Goal: Transaction & Acquisition: Book appointment/travel/reservation

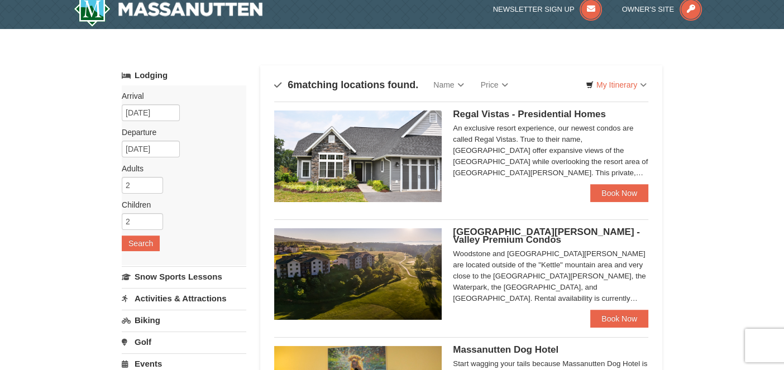
scroll to position [4, 0]
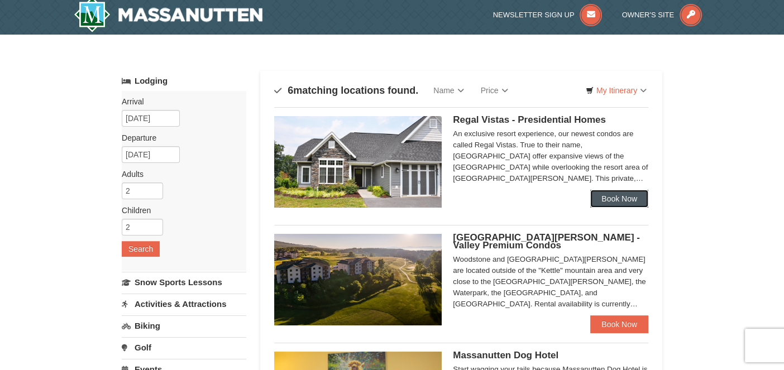
click at [621, 198] on link "Book Now" at bounding box center [619, 199] width 58 height 18
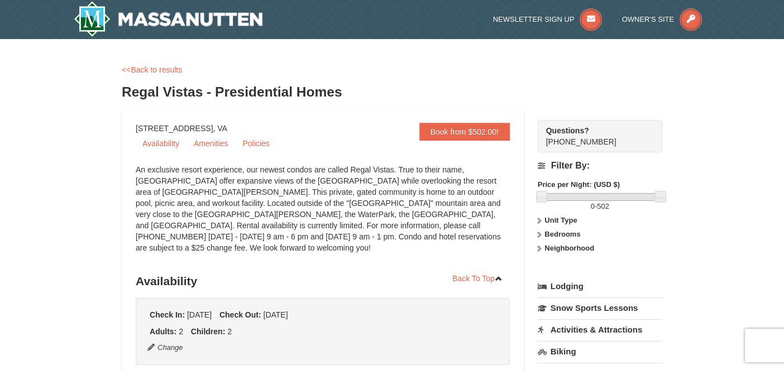
drag, startPoint x: 785, startPoint y: 62, endPoint x: 801, endPoint y: 37, distance: 29.6
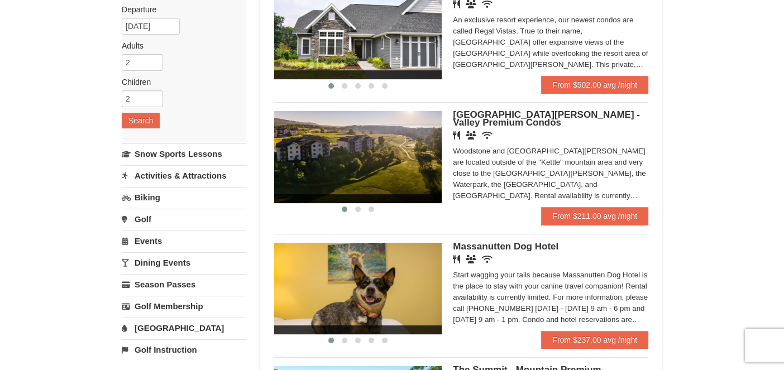
scroll to position [135, 0]
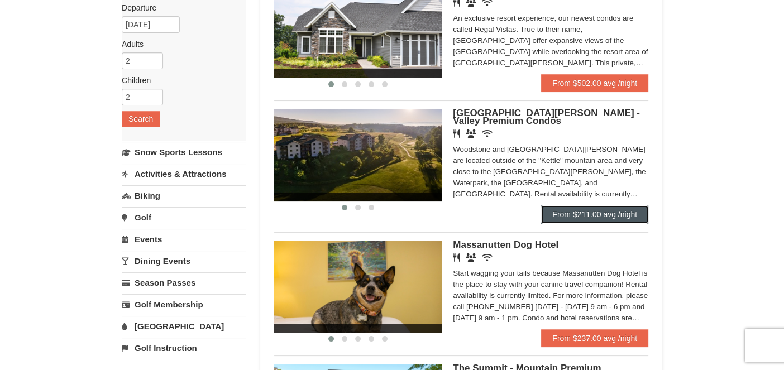
click at [590, 214] on link "From $211.00 avg /night" at bounding box center [594, 215] width 107 height 18
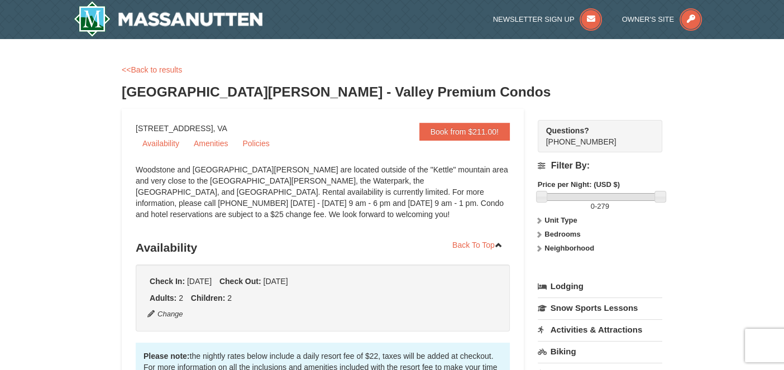
drag, startPoint x: 790, startPoint y: 28, endPoint x: 786, endPoint y: 16, distance: 12.9
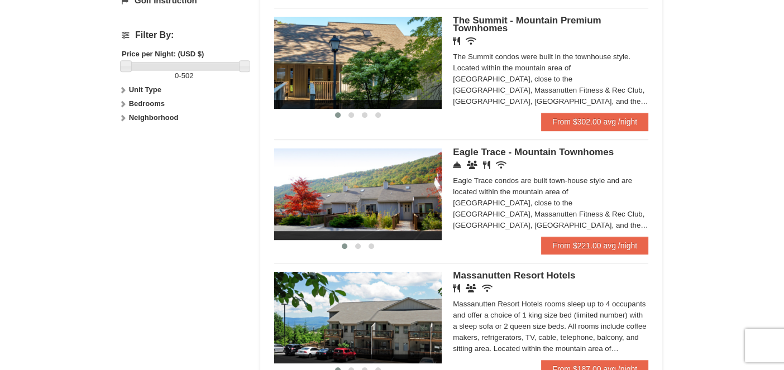
scroll to position [481, 0]
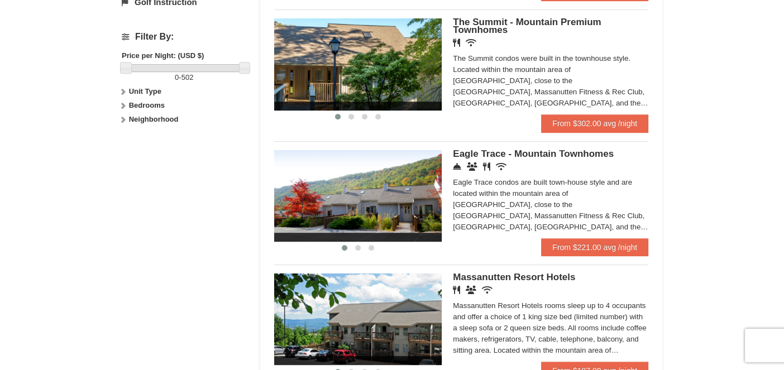
click at [397, 207] on img at bounding box center [358, 196] width 168 height 92
